Goal: Task Accomplishment & Management: Complete application form

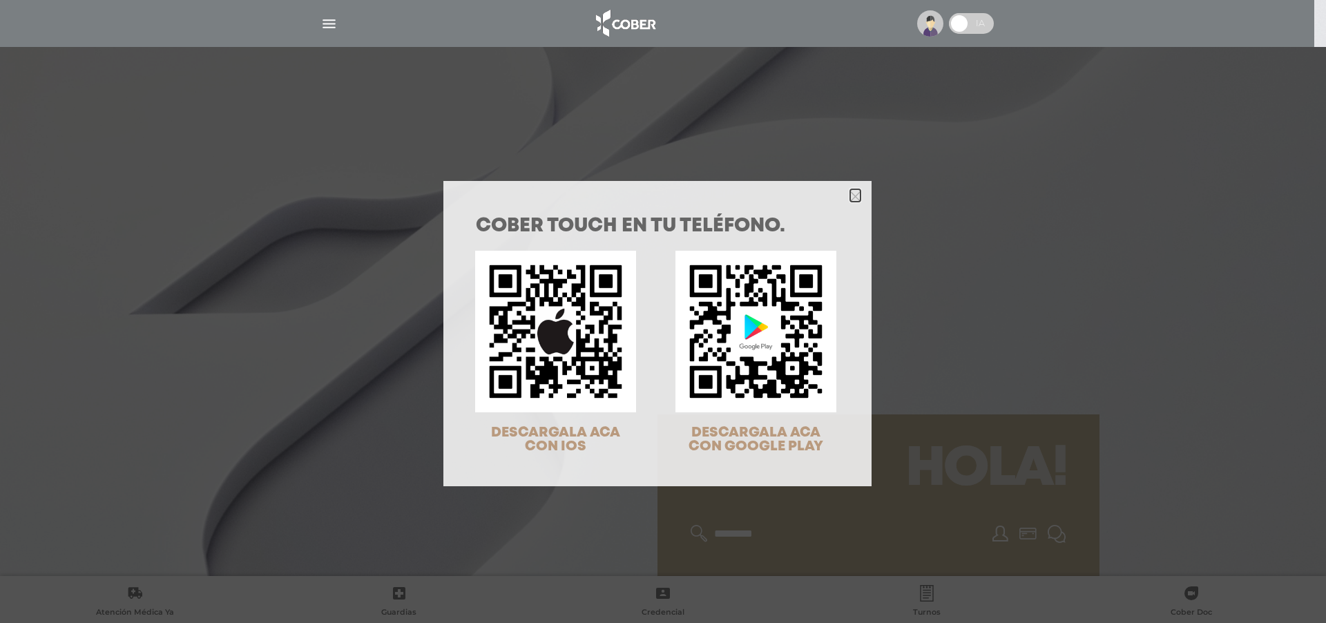
click at [850, 196] on icon "Close" at bounding box center [855, 196] width 10 height 10
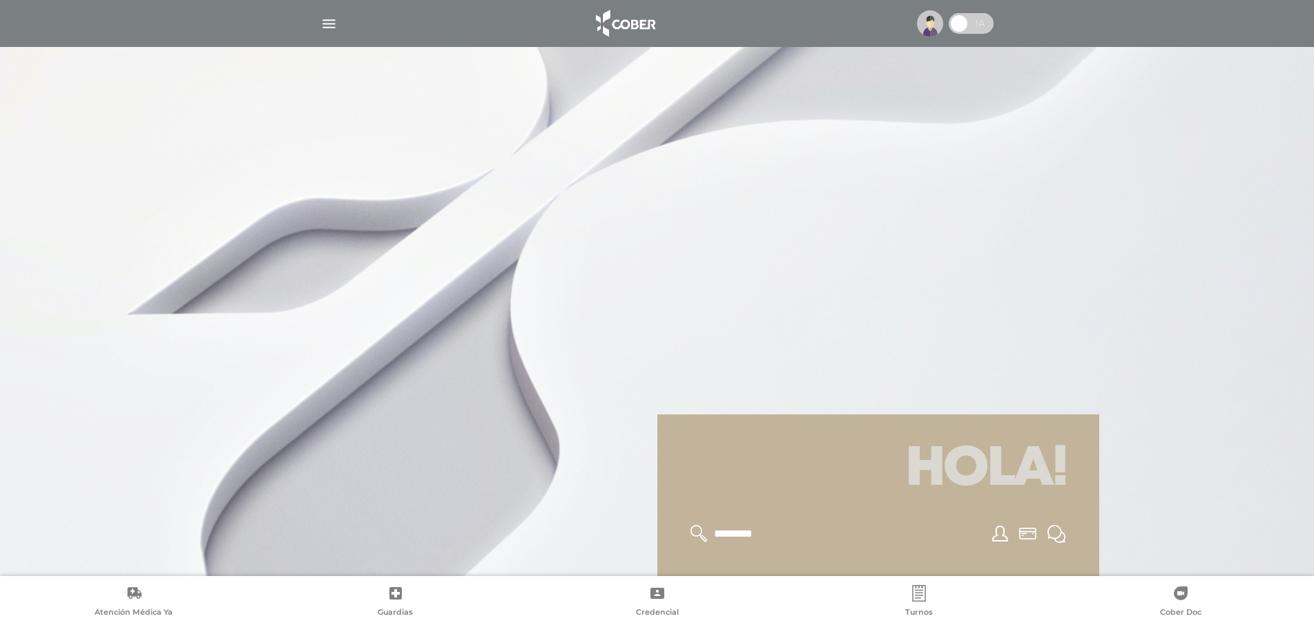
click at [324, 25] on img "button" at bounding box center [328, 23] width 17 height 17
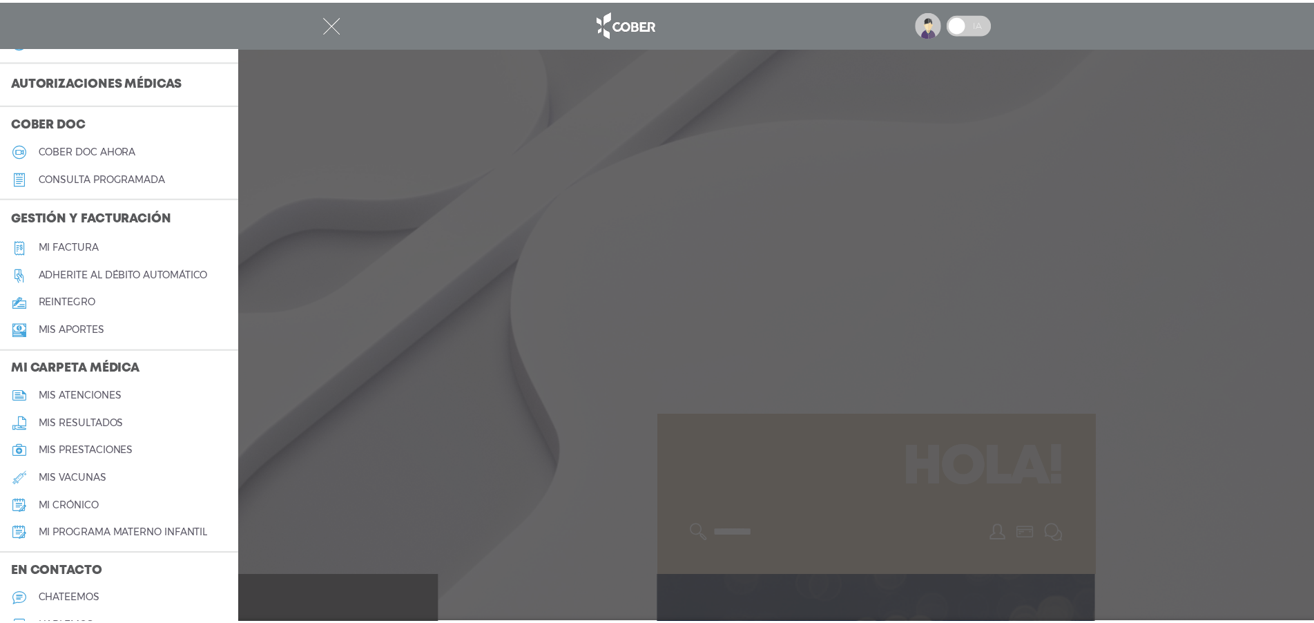
scroll to position [443, 0]
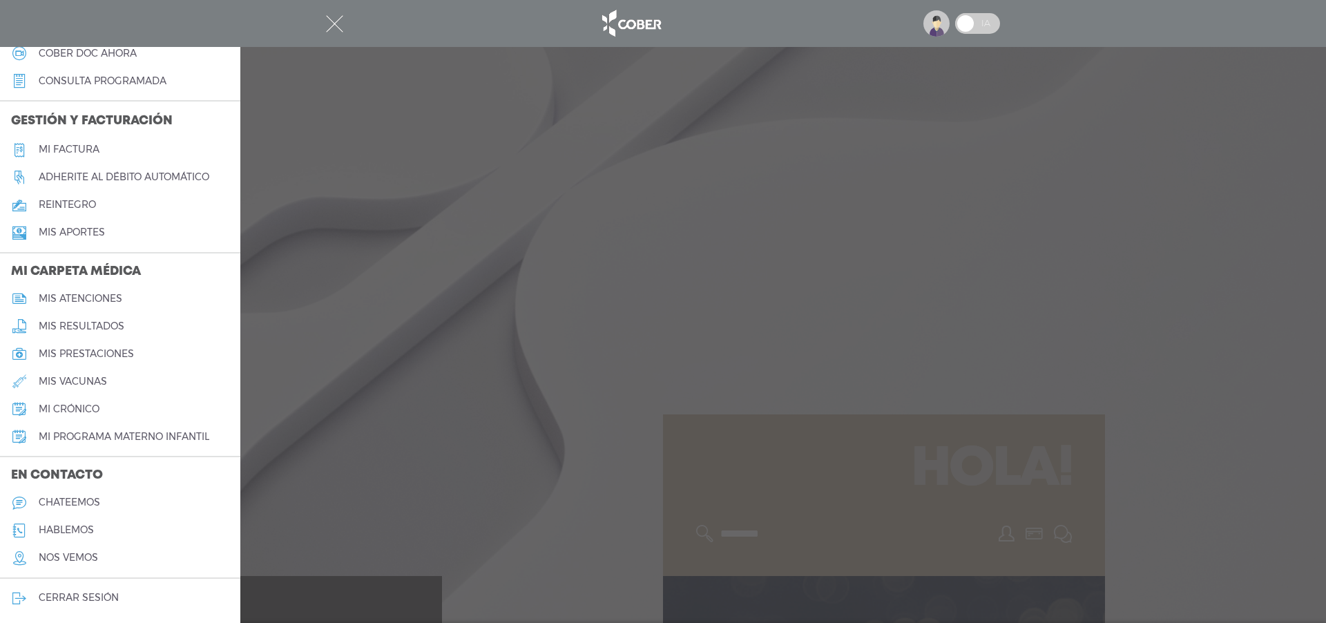
click at [76, 410] on h5 "mi crónico" at bounding box center [69, 409] width 61 height 12
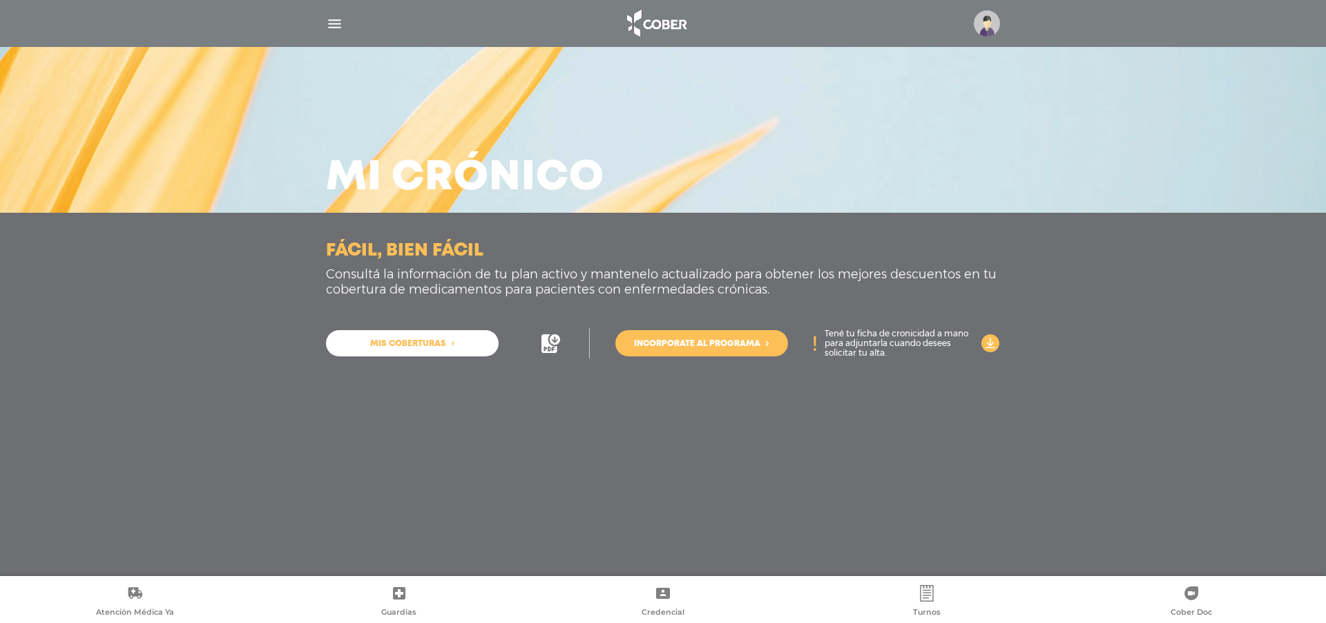
click at [434, 347] on span "Mis coberturas" at bounding box center [408, 344] width 76 height 8
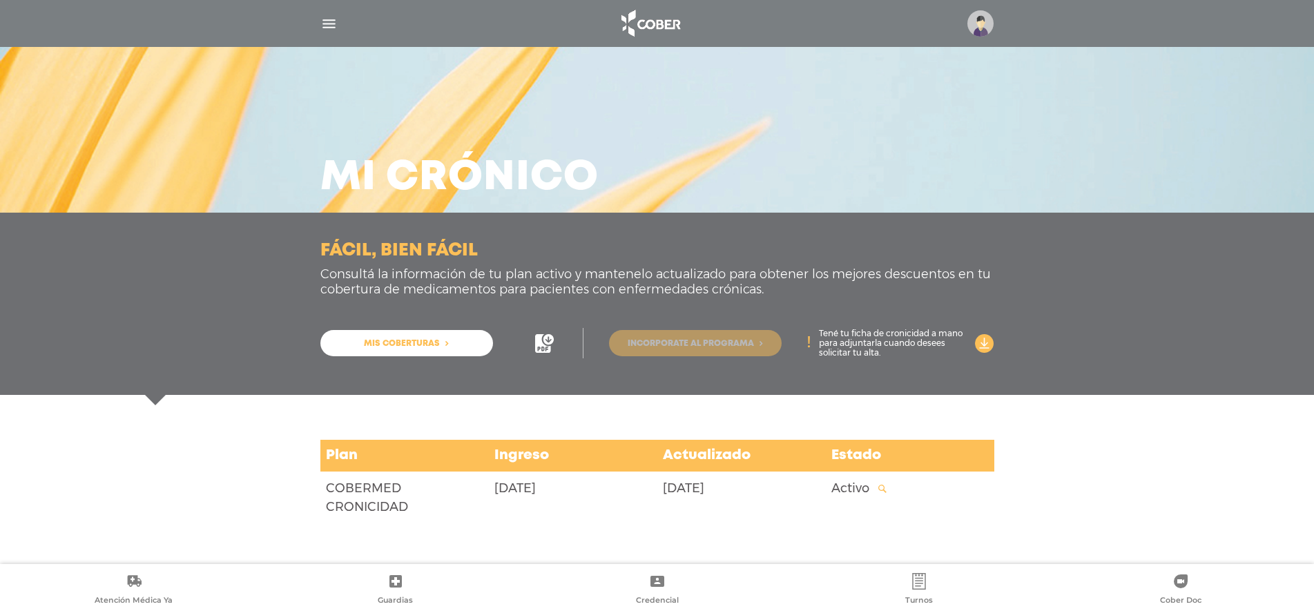
click at [720, 340] on span "Incorporate al programa" at bounding box center [691, 344] width 126 height 8
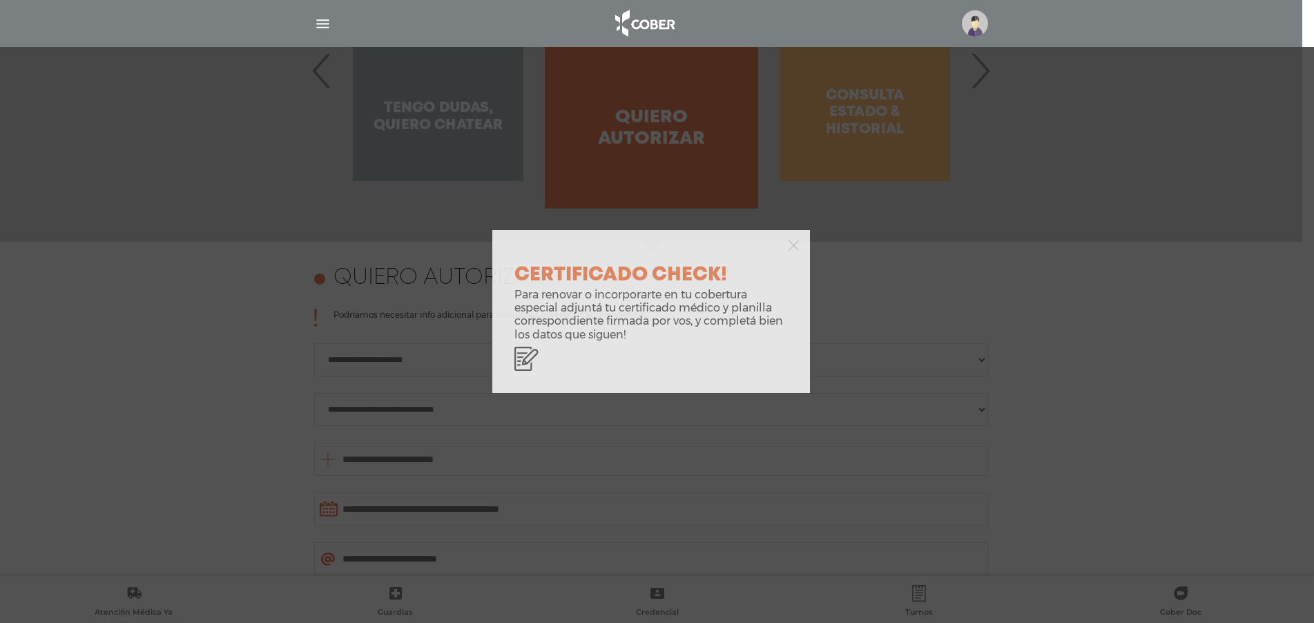
scroll to position [600, 0]
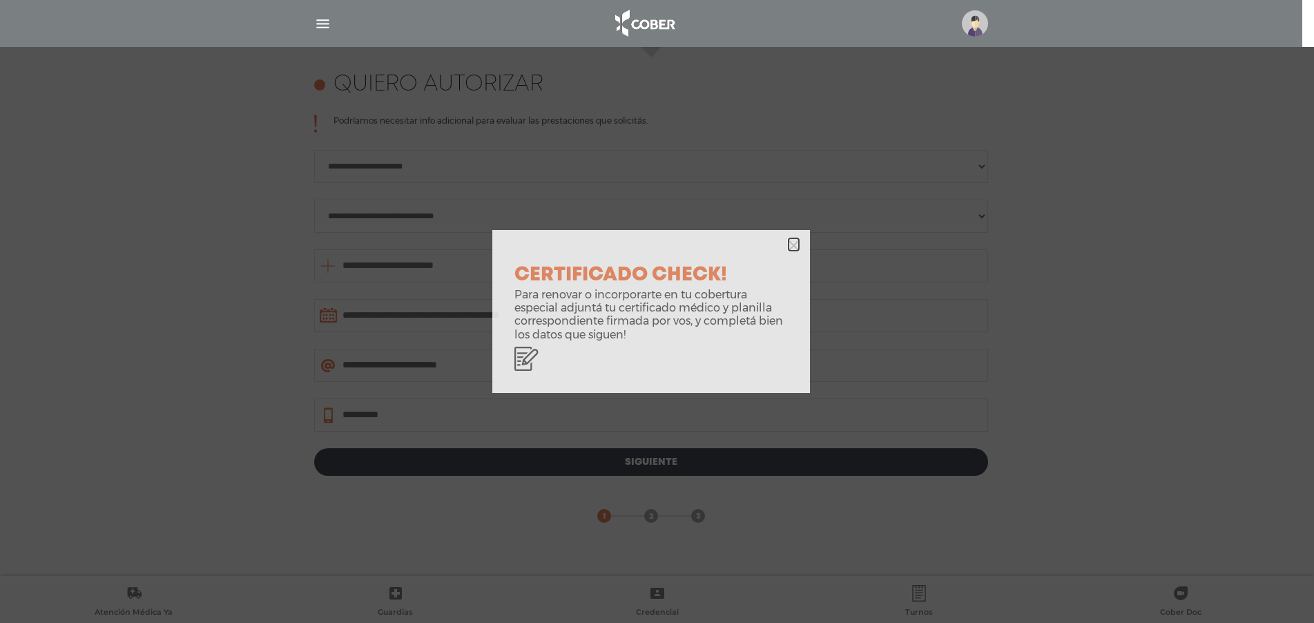
click at [794, 246] on polygon "button" at bounding box center [794, 245] width 10 height 10
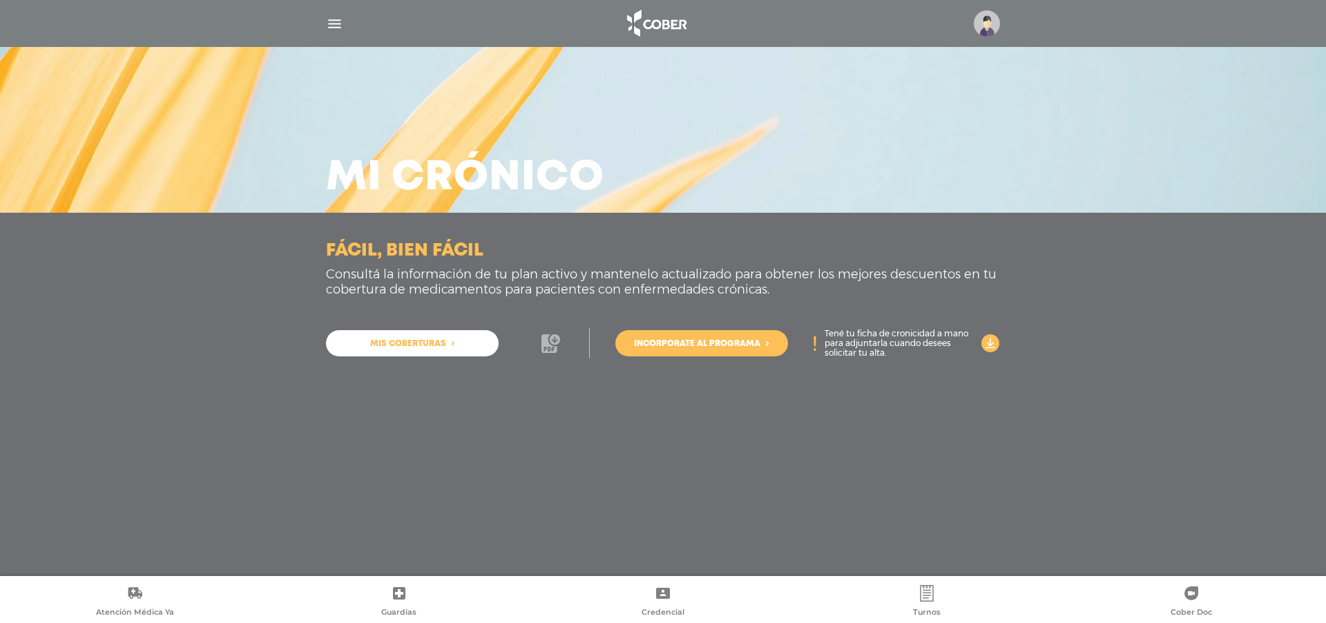
click at [548, 346] on icon at bounding box center [549, 343] width 15 height 19
click at [990, 347] on icon at bounding box center [990, 343] width 19 height 19
